Goal: Transaction & Acquisition: Register for event/course

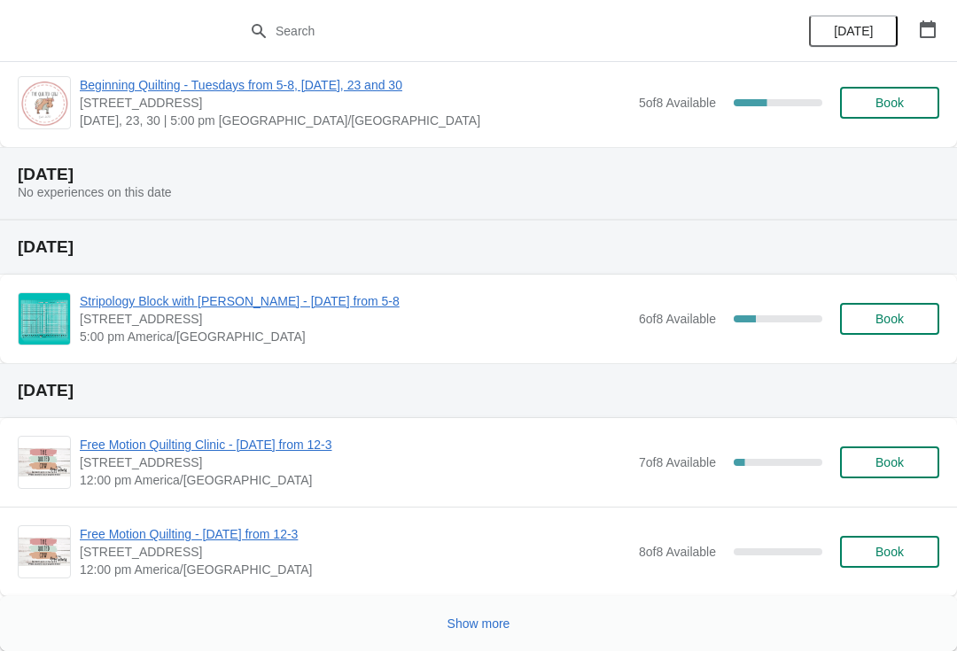
scroll to position [646, 0]
click at [480, 631] on span "Show more" at bounding box center [478, 624] width 63 height 14
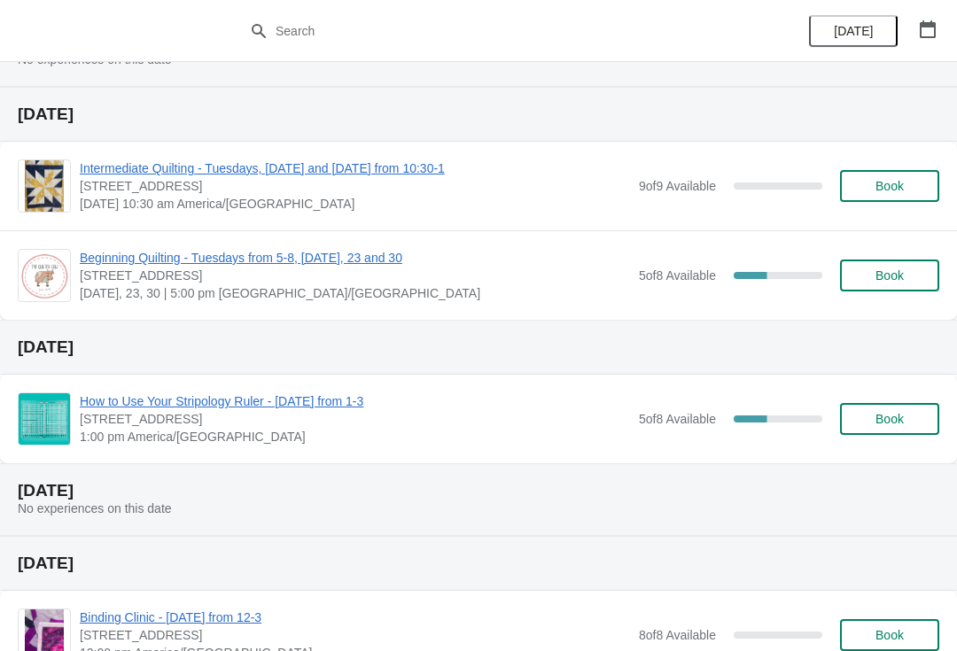
scroll to position [1625, 0]
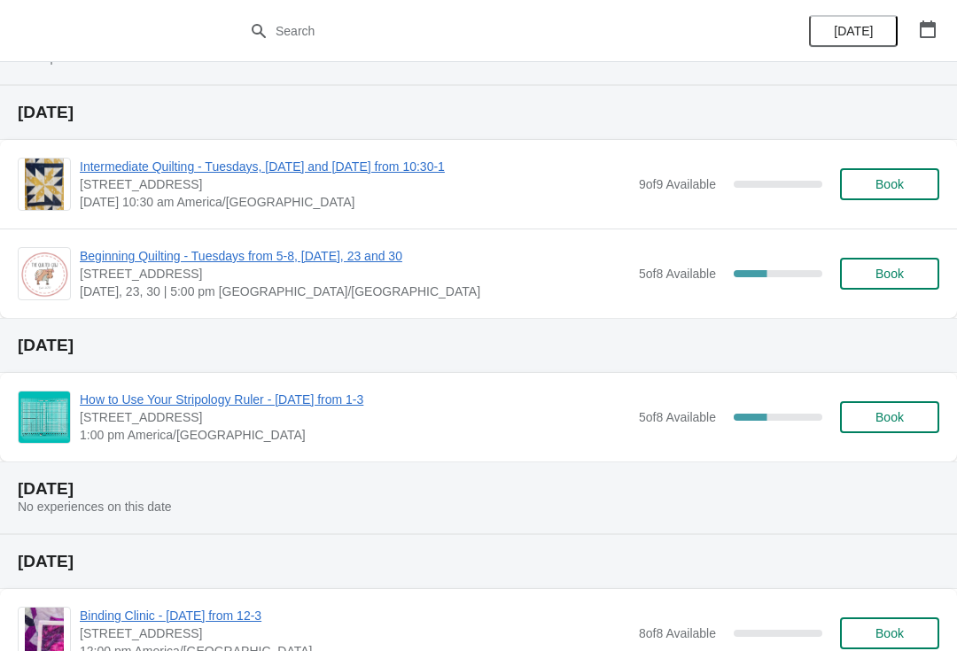
click at [367, 401] on span "How to Use Your Stripology Ruler - [DATE] from 1-3" at bounding box center [355, 400] width 550 height 18
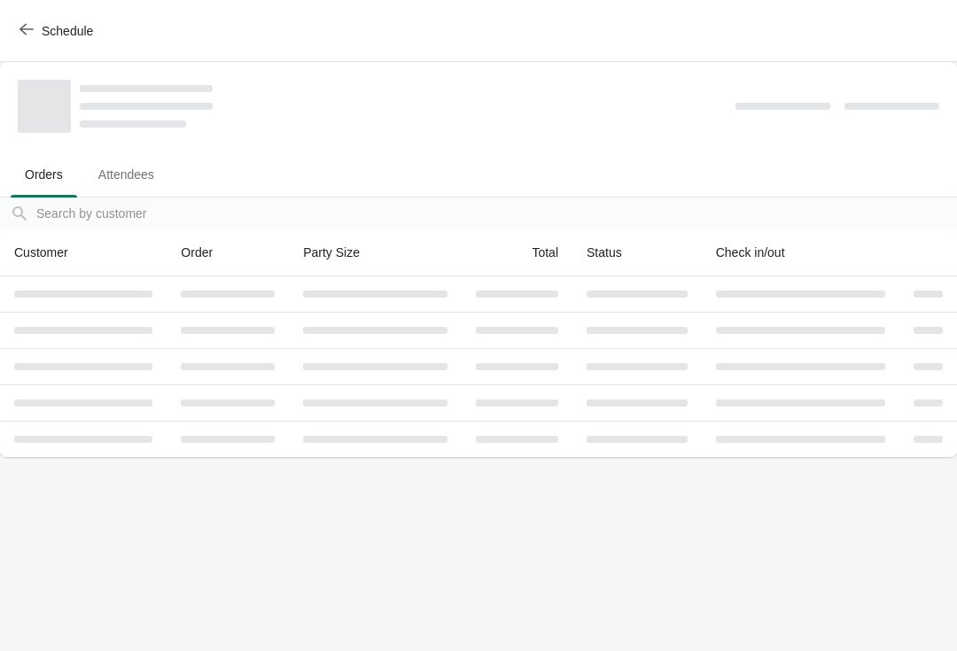
scroll to position [0, 0]
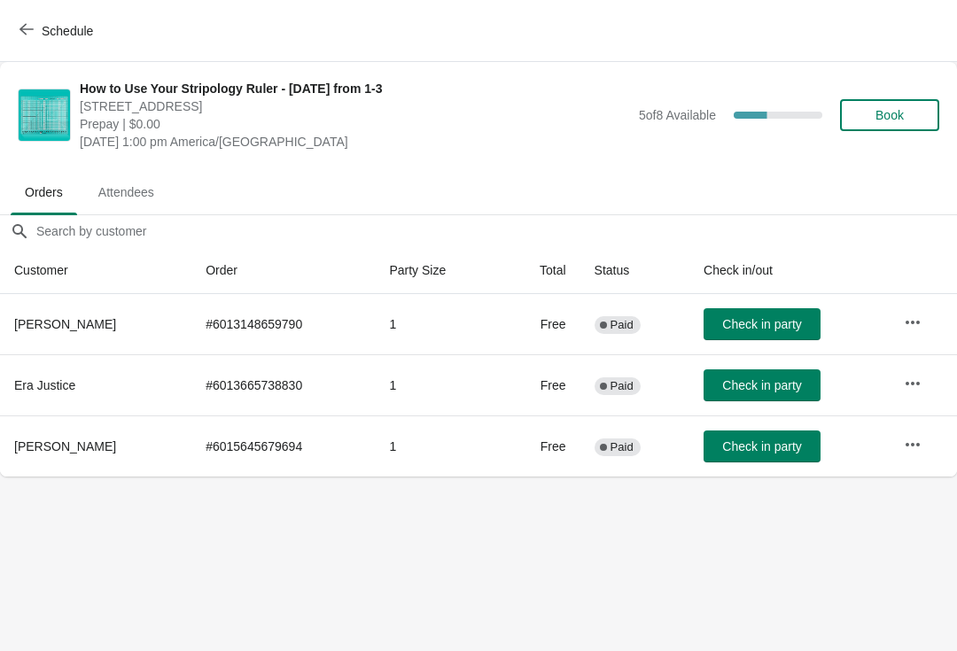
click at [898, 116] on span "Book" at bounding box center [889, 115] width 28 height 14
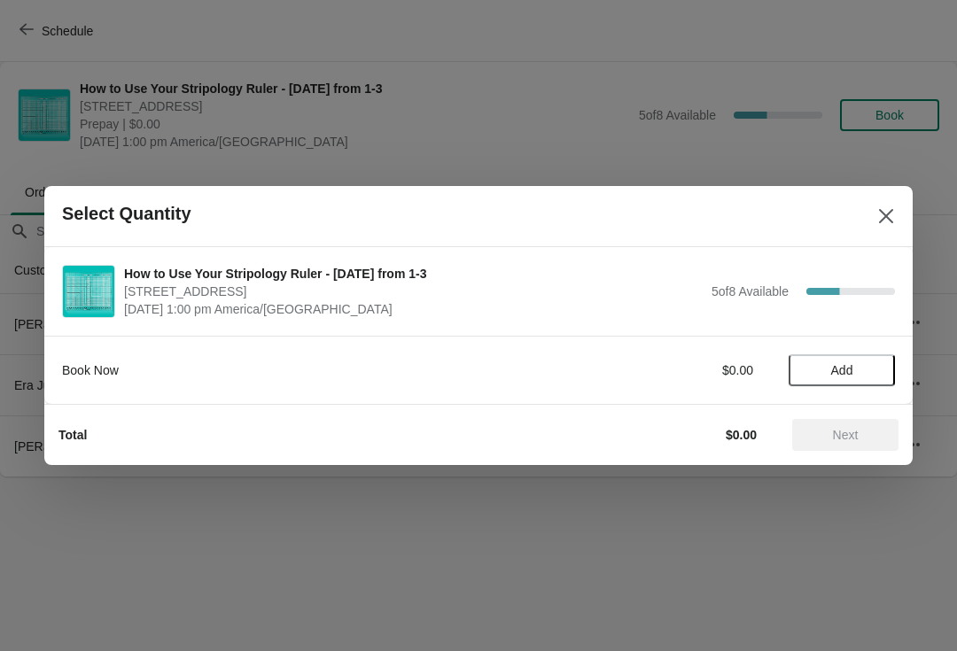
click at [836, 363] on span "Add" at bounding box center [842, 370] width 22 height 14
click at [857, 435] on span "Next" at bounding box center [846, 435] width 26 height 14
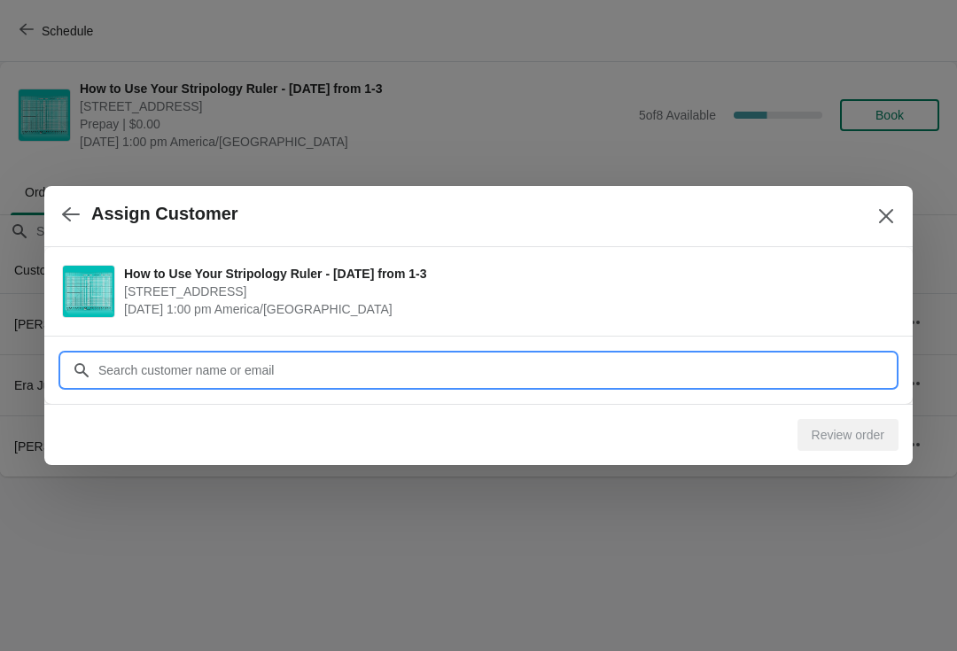
click at [314, 359] on input "Customer" at bounding box center [495, 370] width 797 height 32
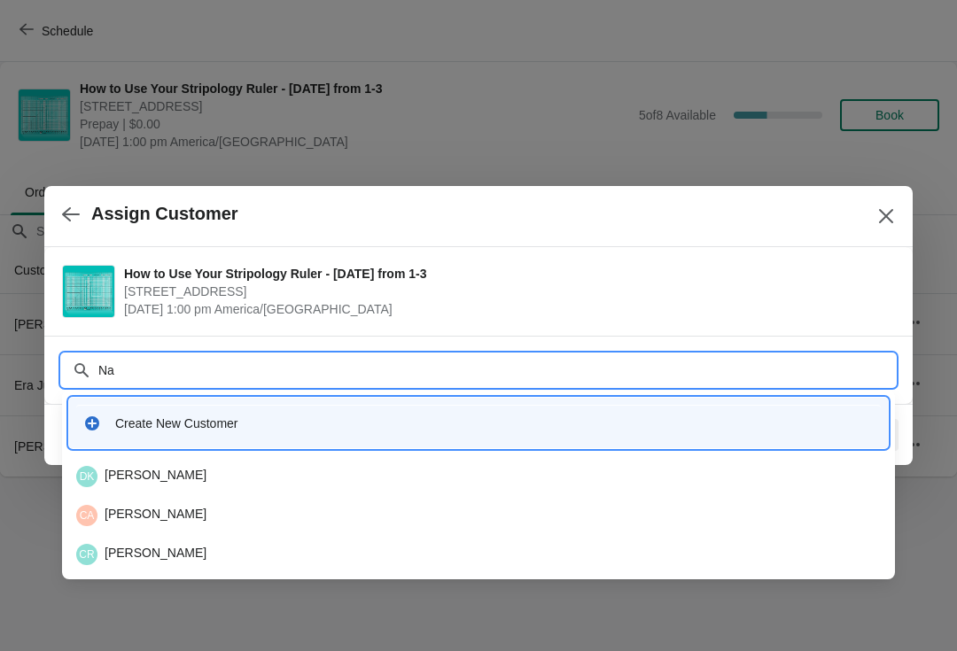
type input "N"
type input "Nancy65"
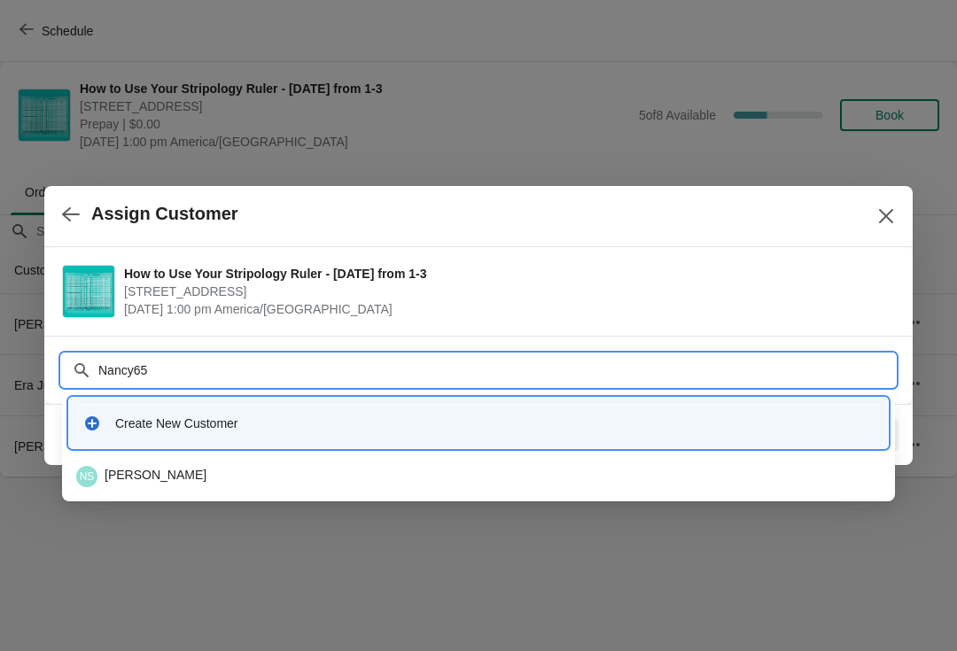
click at [173, 468] on div "NS [PERSON_NAME]" at bounding box center [478, 476] width 804 height 21
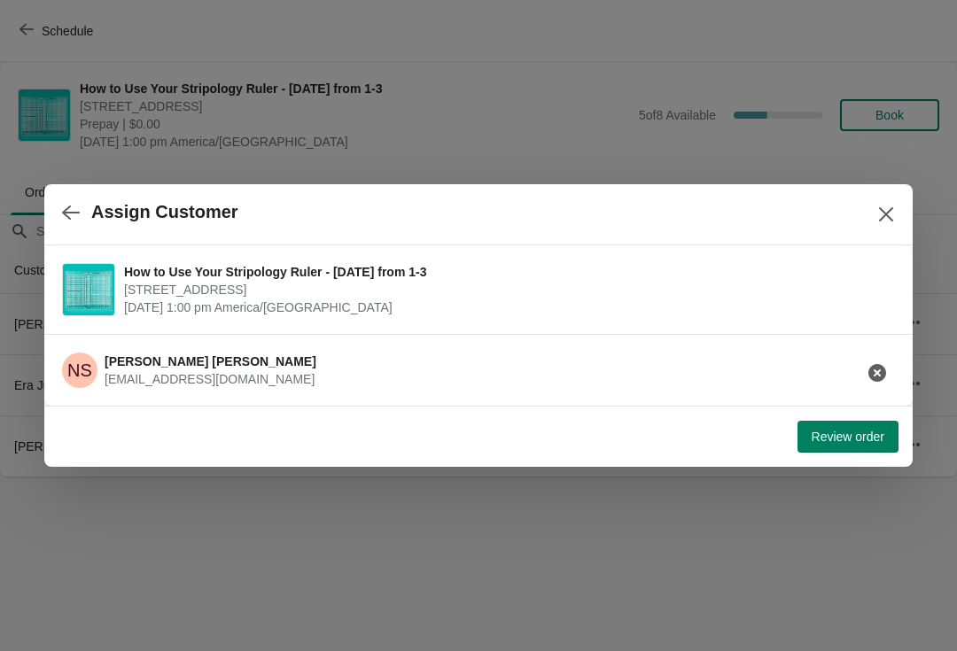
click at [841, 440] on span "Review order" at bounding box center [847, 437] width 73 height 14
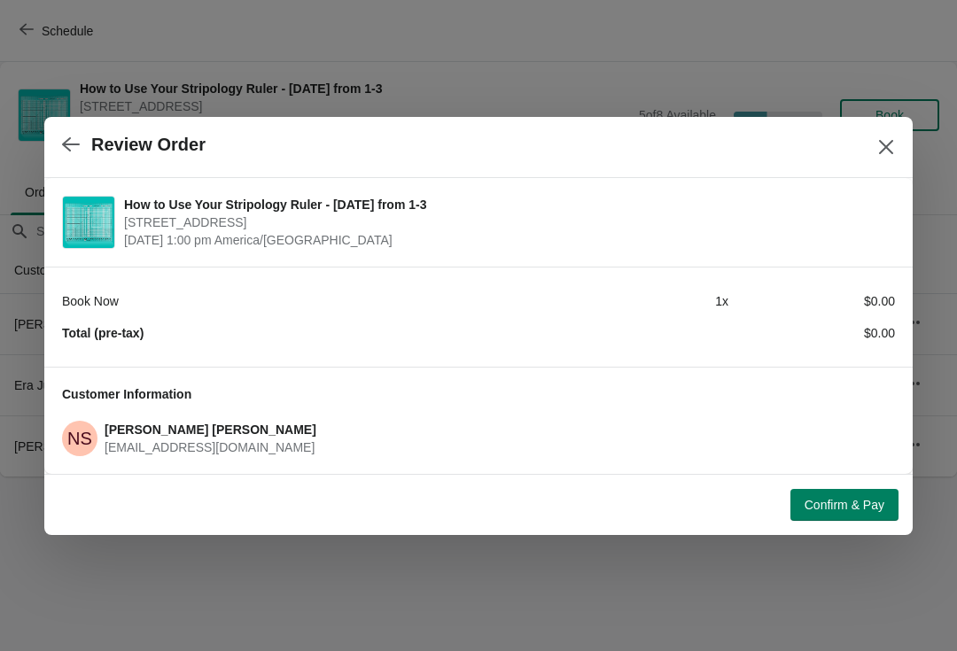
click at [839, 494] on button "Confirm & Pay" at bounding box center [844, 505] width 108 height 32
